Goal: Task Accomplishment & Management: Complete application form

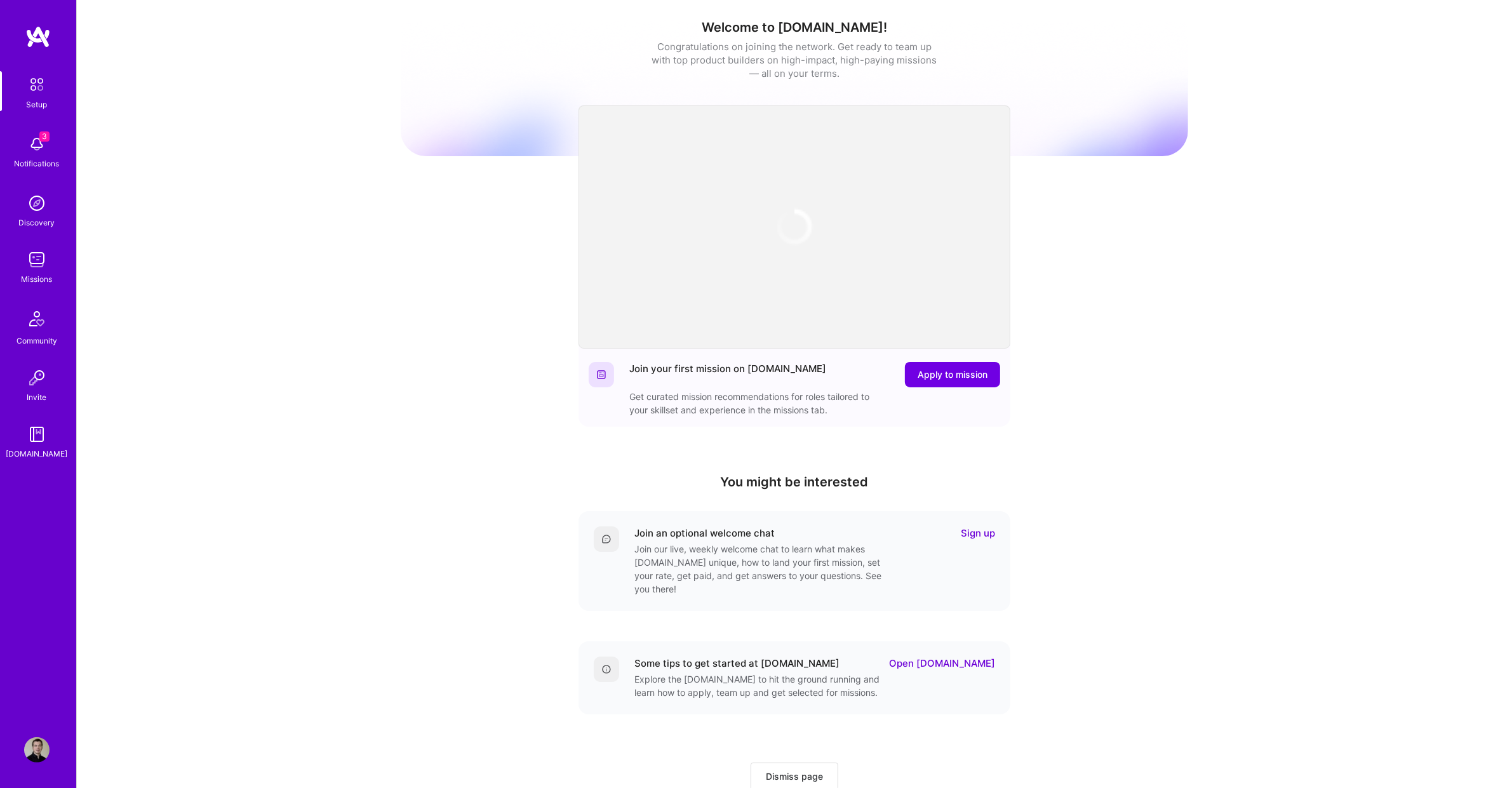
click at [31, 277] on div "Missions" at bounding box center [37, 279] width 31 height 14
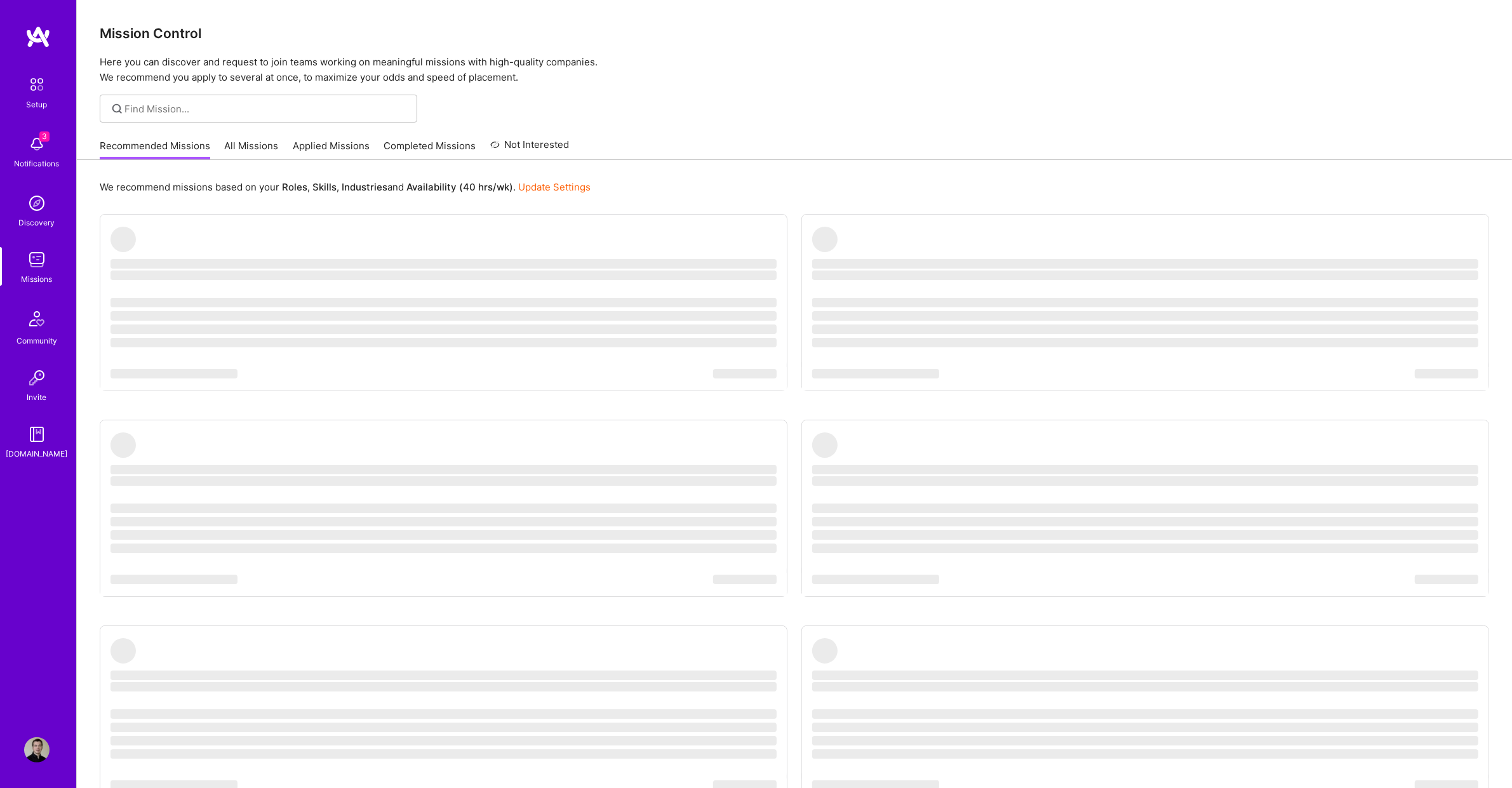
click at [337, 144] on link "Applied Missions" at bounding box center [331, 149] width 77 height 21
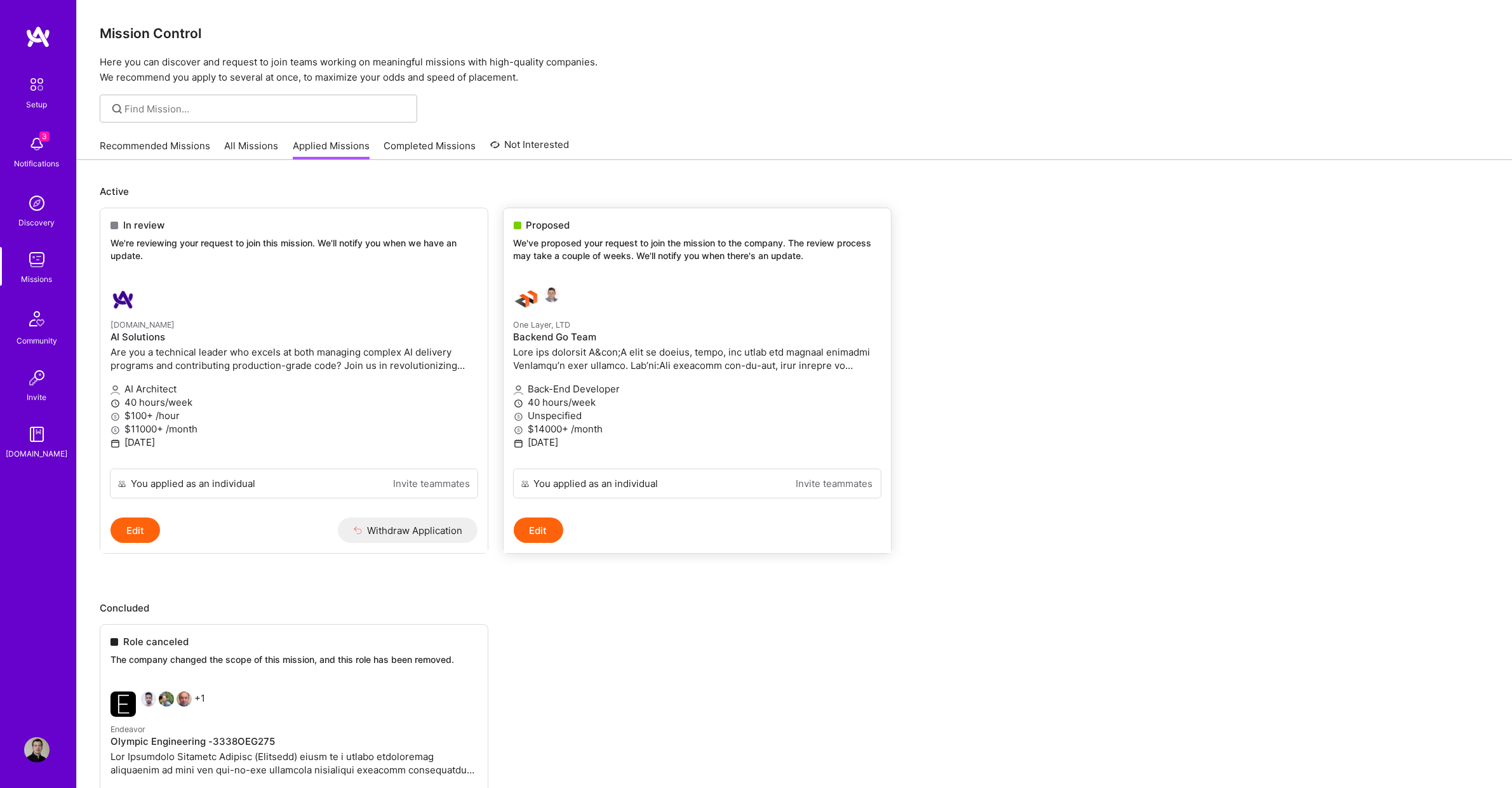
click at [595, 273] on div "Proposed We've proposed your request to join the mission to the company. The re…" at bounding box center [697, 243] width 387 height 69
click at [669, 338] on h4 "Backend Go Team" at bounding box center [697, 337] width 367 height 12
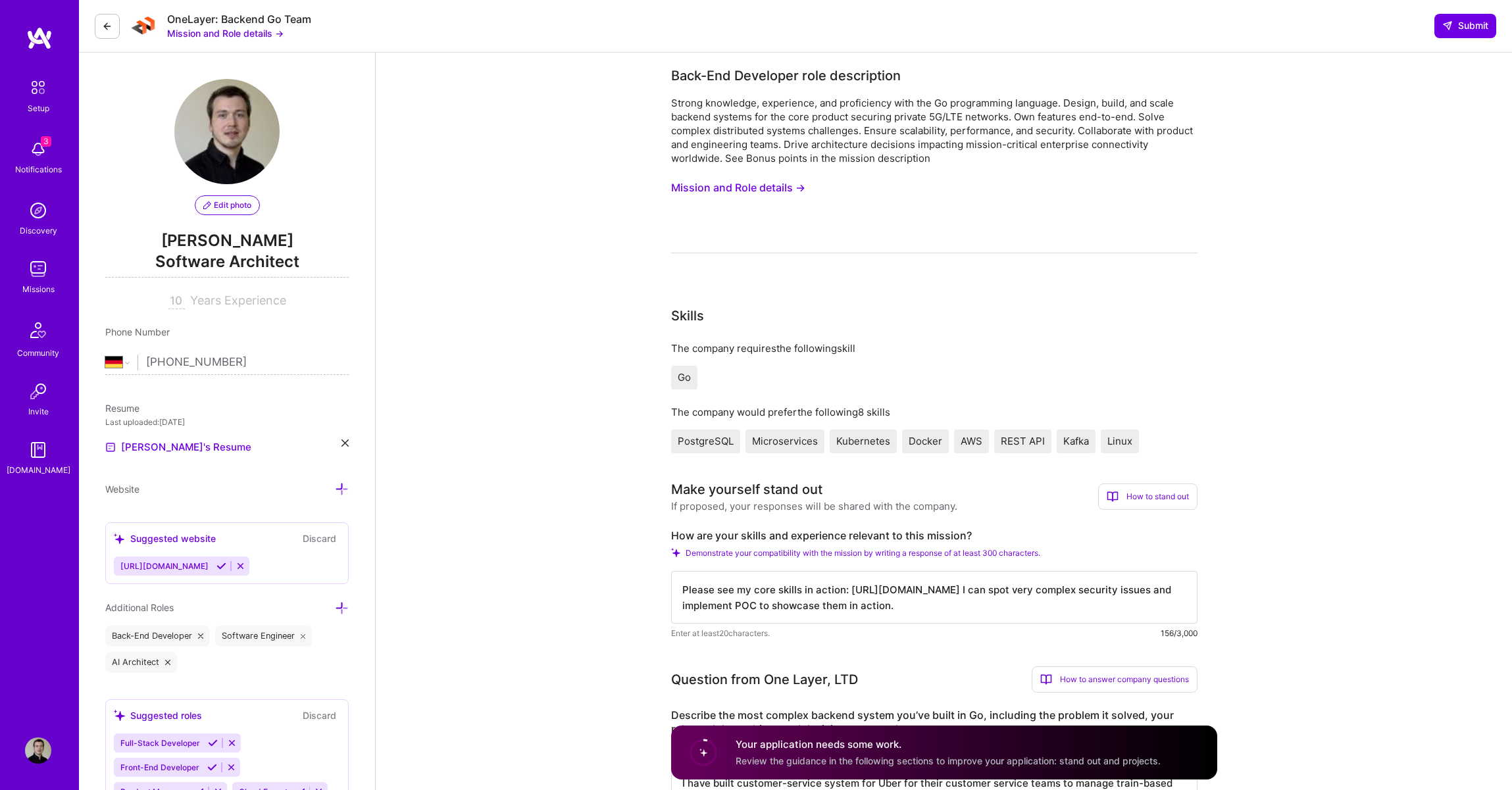
select select "DE"
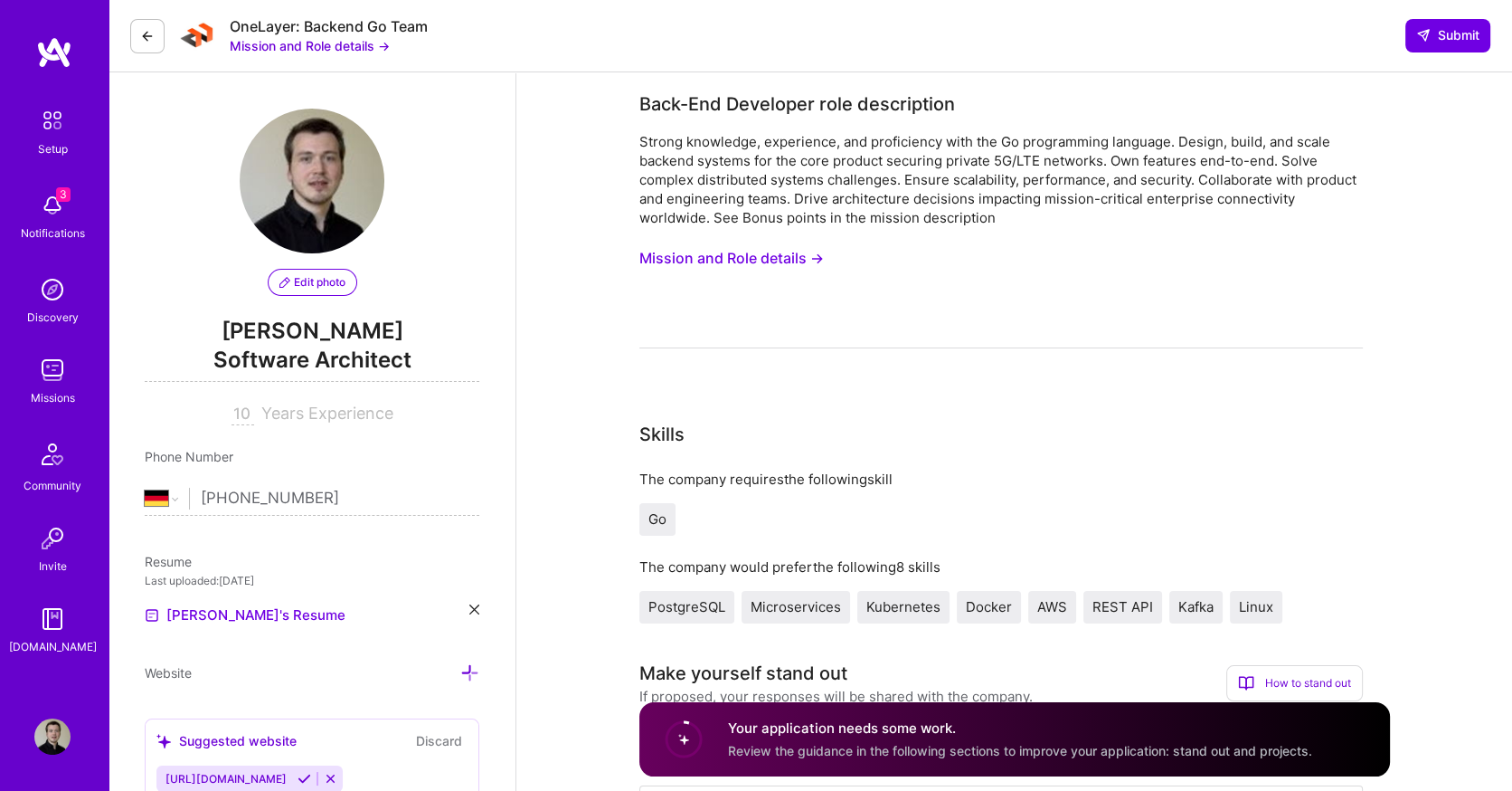
click at [731, 265] on button "Mission and Role details →" at bounding box center [731, 258] width 184 height 33
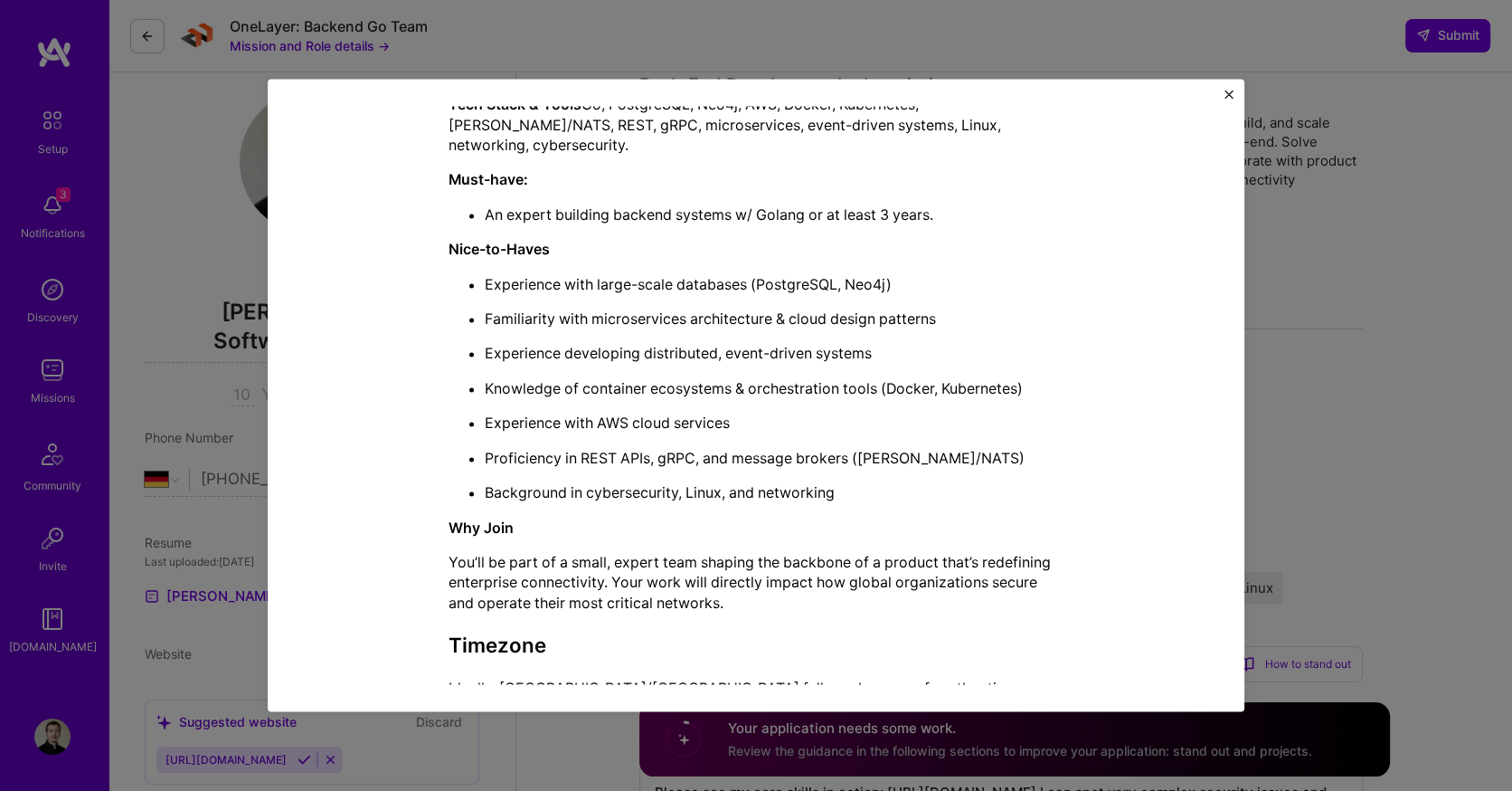
scroll to position [752, 0]
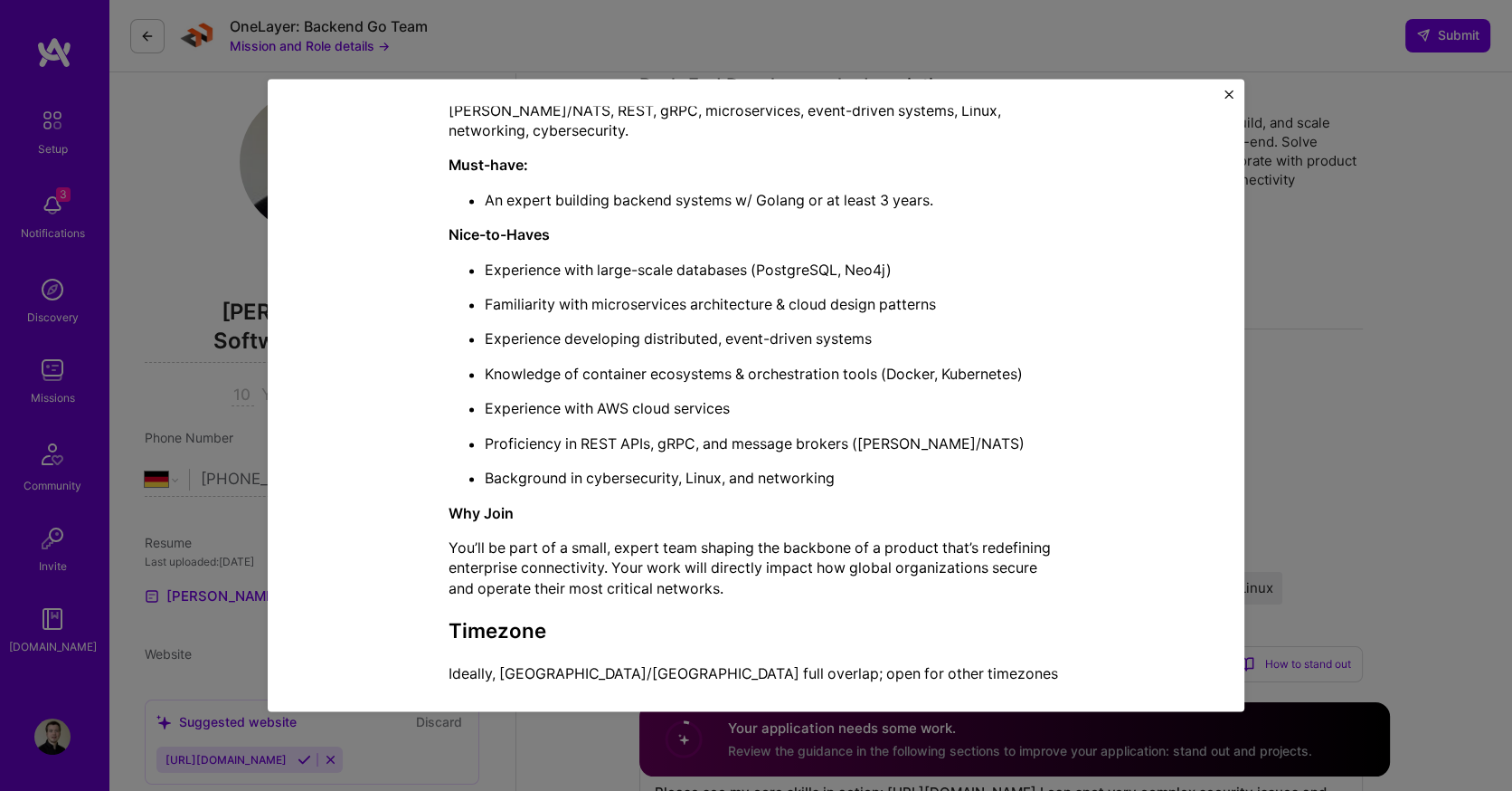
click at [625, 260] on p "Experience with large-scale databases (PostgreSQL, Neo4j)" at bounding box center [774, 270] width 579 height 20
